Goal: Task Accomplishment & Management: Manage account settings

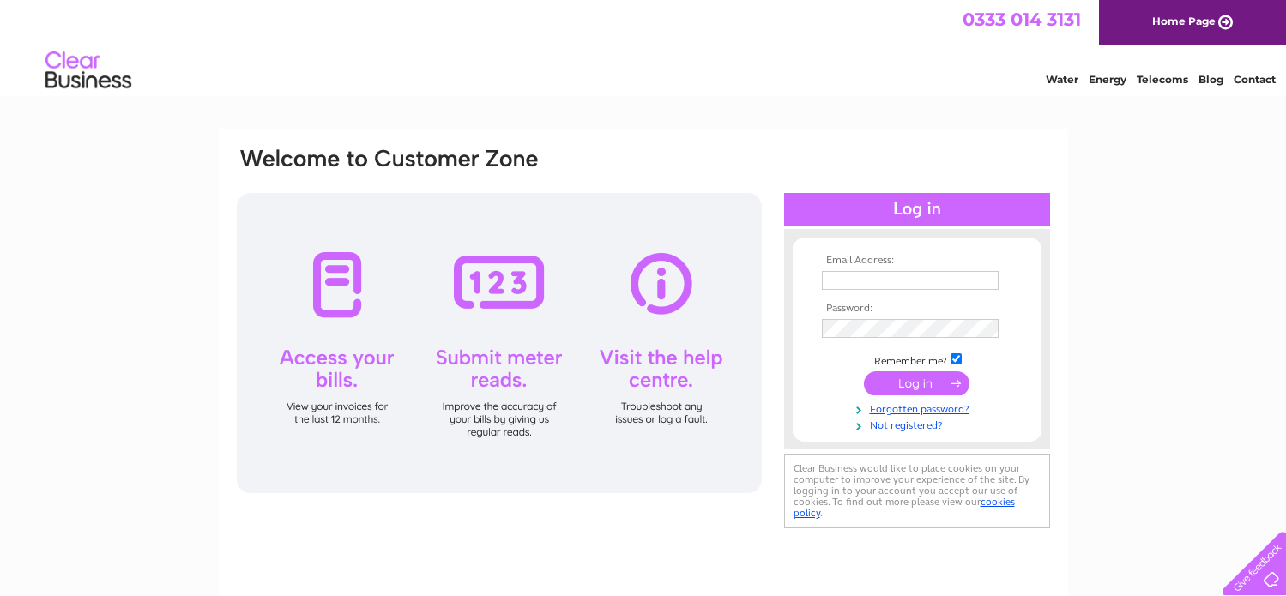
type input "[EMAIL_ADDRESS][DOMAIN_NAME]"
click at [888, 381] on input "submit" at bounding box center [917, 384] width 106 height 24
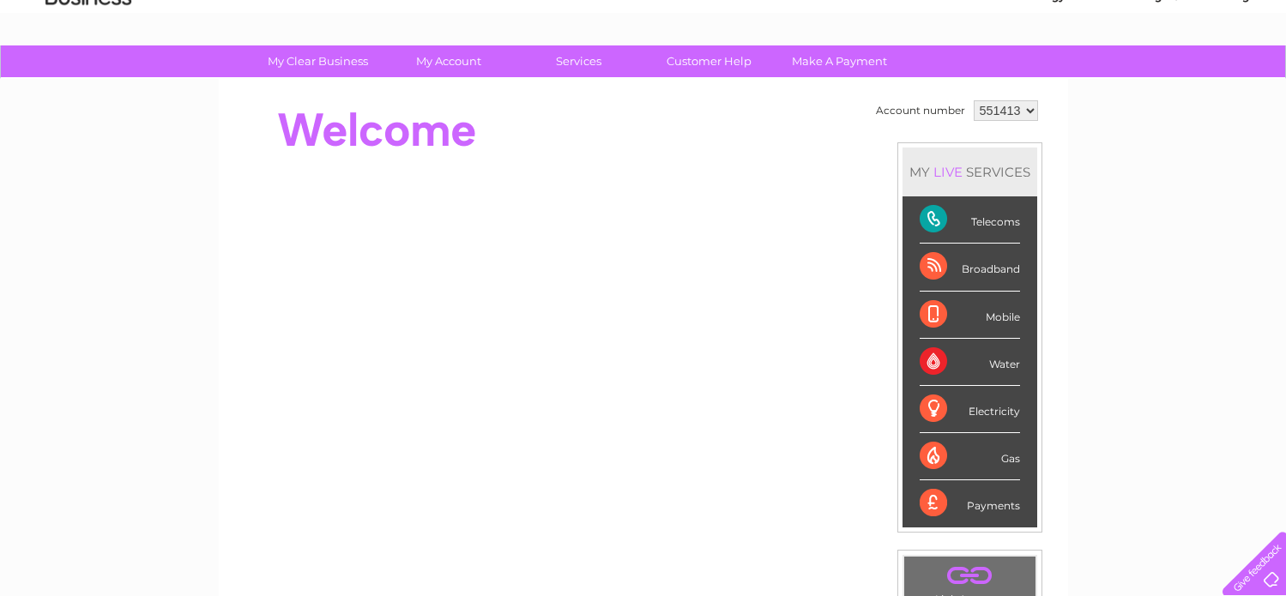
scroll to position [86, 0]
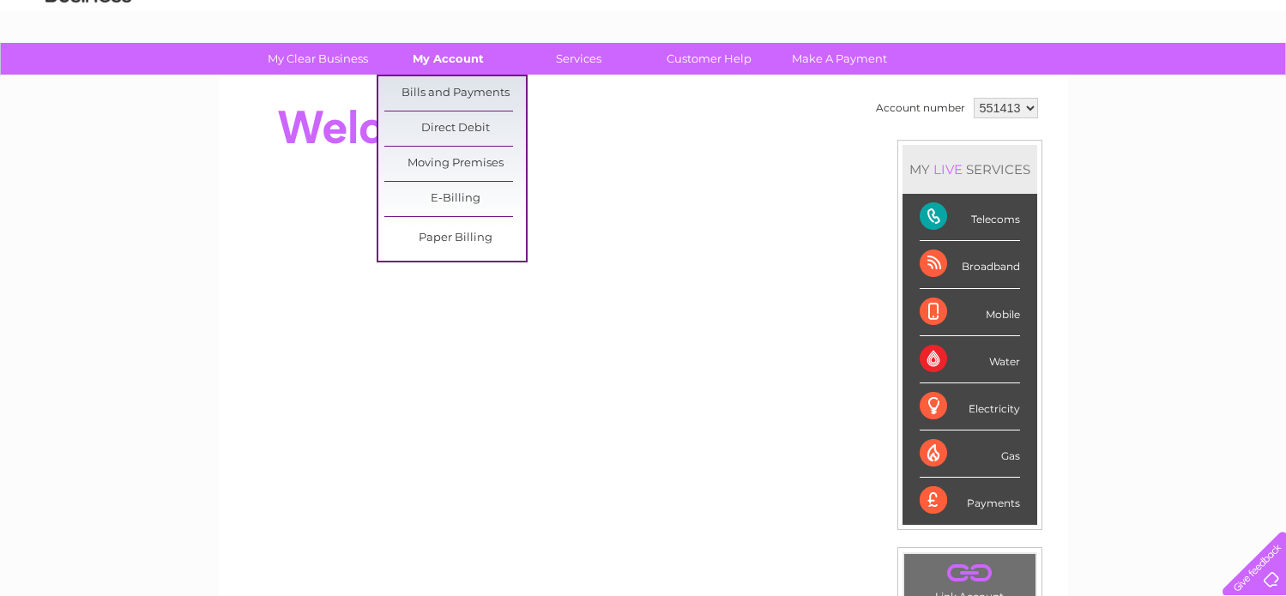
click at [452, 51] on link "My Account" at bounding box center [449, 59] width 142 height 32
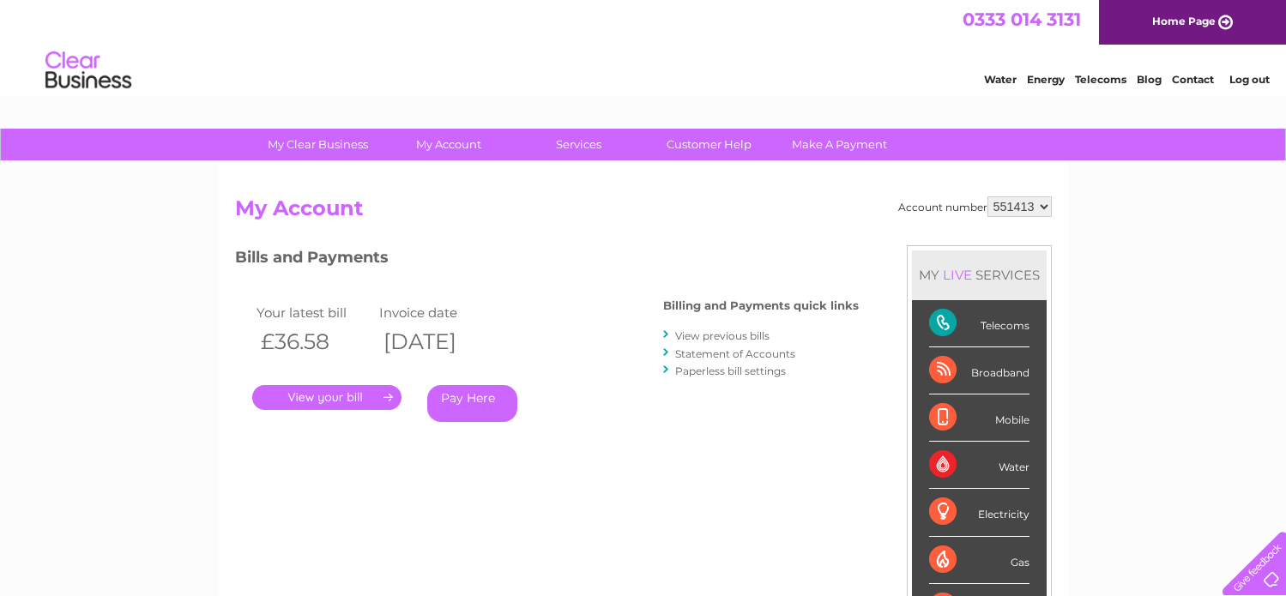
click at [353, 394] on link "." at bounding box center [326, 397] width 149 height 25
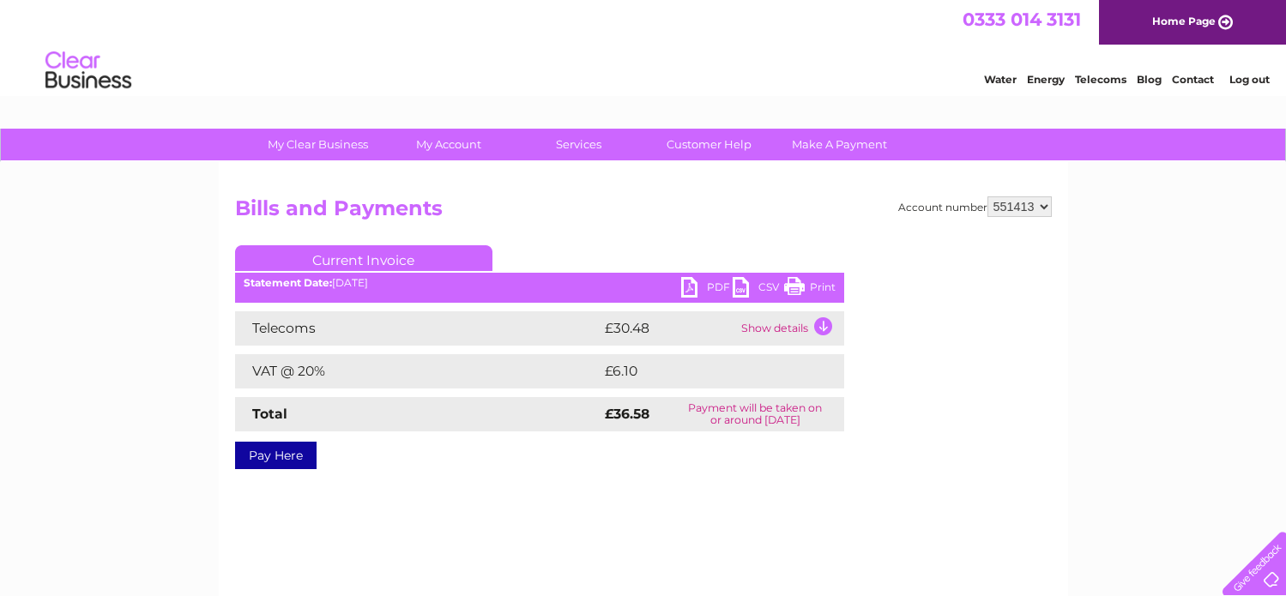
click at [697, 286] on link "PDF" at bounding box center [706, 289] width 51 height 25
